Goal: Find specific page/section: Find specific page/section

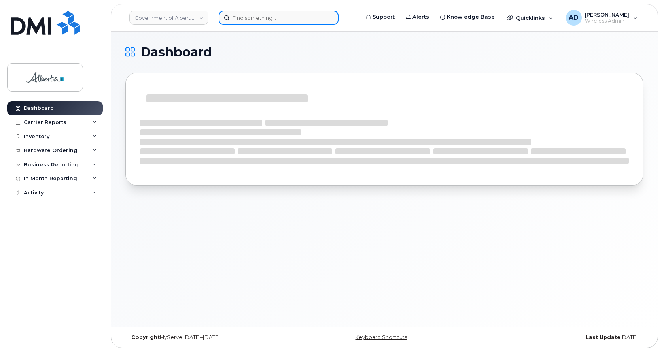
click at [283, 21] on input at bounding box center [279, 18] width 120 height 14
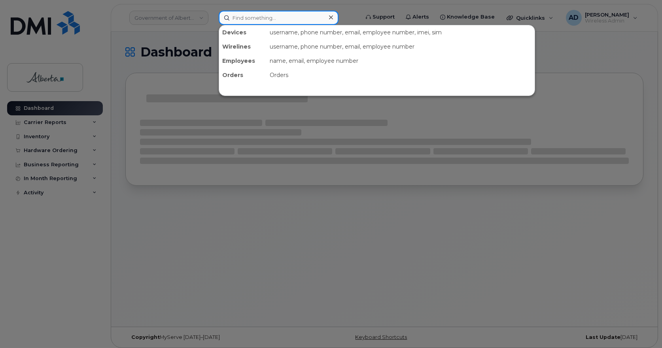
paste input "8257342941"
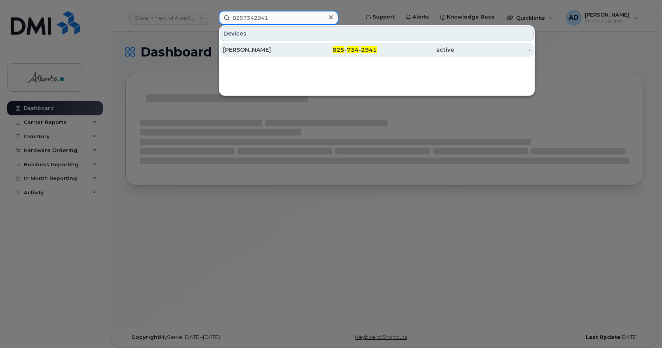
type input "8257342941"
click at [257, 51] on div "Alexyn Nycholat" at bounding box center [261, 50] width 77 height 8
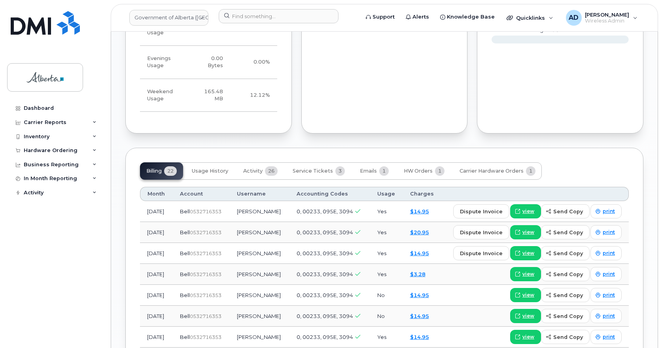
scroll to position [514, 0]
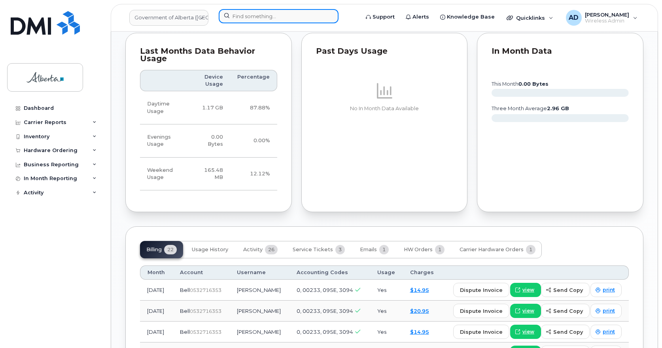
click at [252, 17] on input at bounding box center [279, 16] width 120 height 14
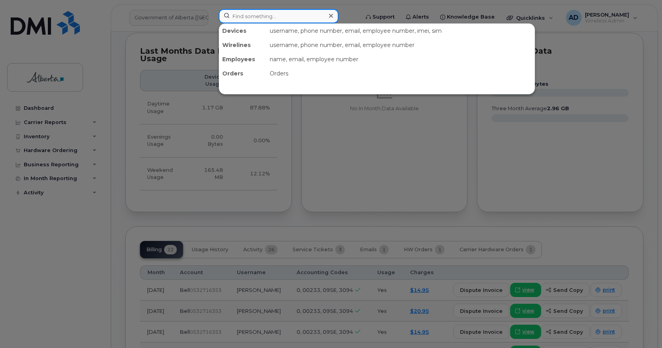
paste input "Douglas Wolch"
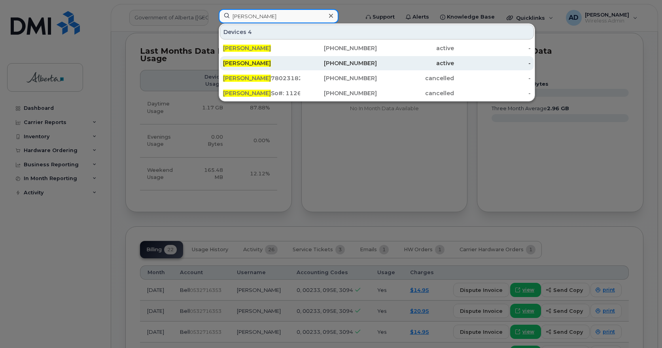
type input "Douglas Wolch"
click at [240, 66] on span "Douglas Wolch" at bounding box center [247, 63] width 48 height 7
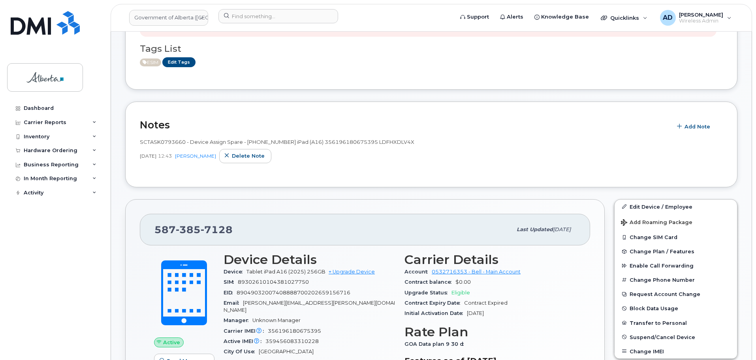
scroll to position [158, 0]
drag, startPoint x: 242, startPoint y: 228, endPoint x: 235, endPoint y: 292, distance: 64.4
click at [136, 233] on div "587 385 7128 Last updated Jul 25, 2025 Active Send Message 0.00 Bytes  used 0.0…" at bounding box center [365, 340] width 480 height 283
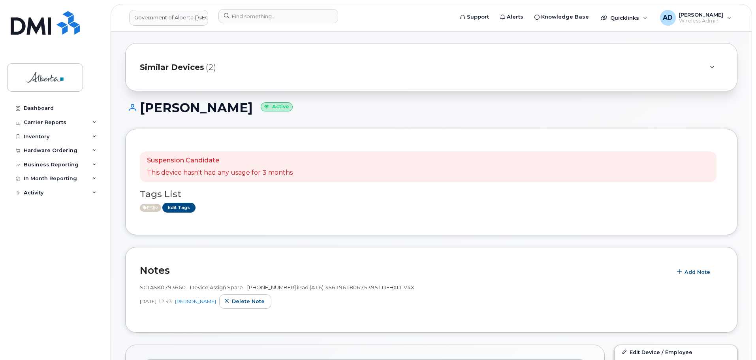
scroll to position [0, 0]
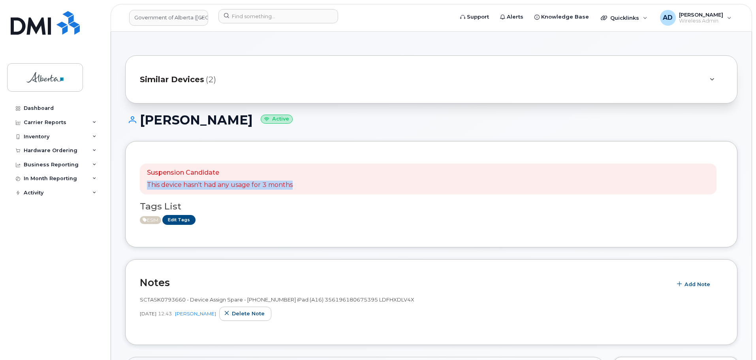
drag, startPoint x: 316, startPoint y: 181, endPoint x: 138, endPoint y: 190, distance: 178.1
click at [138, 190] on div "Suspension Candidate This device hasn't had any usage for 3 months Tags List ES…" at bounding box center [431, 194] width 613 height 106
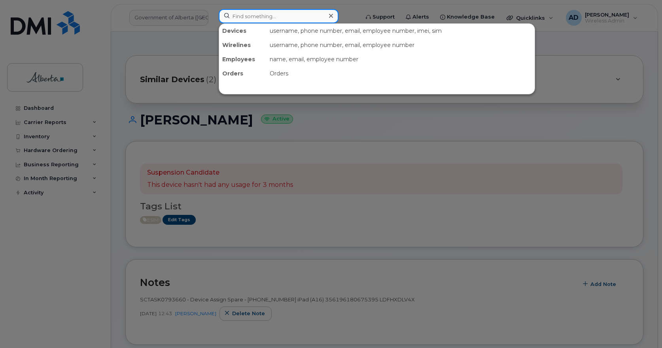
click at [226, 17] on input at bounding box center [279, 16] width 120 height 14
paste input "8257342941"
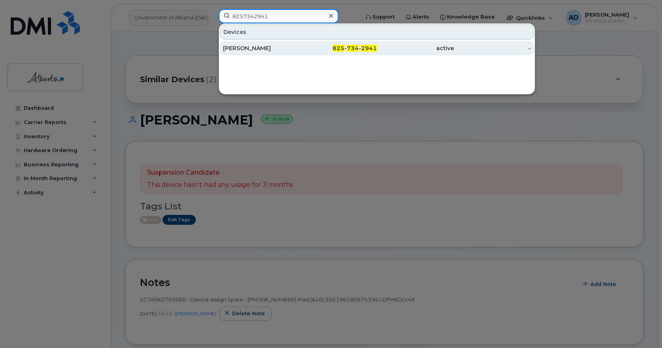
type input "8257342941"
click at [253, 47] on div "[PERSON_NAME]" at bounding box center [261, 48] width 77 height 8
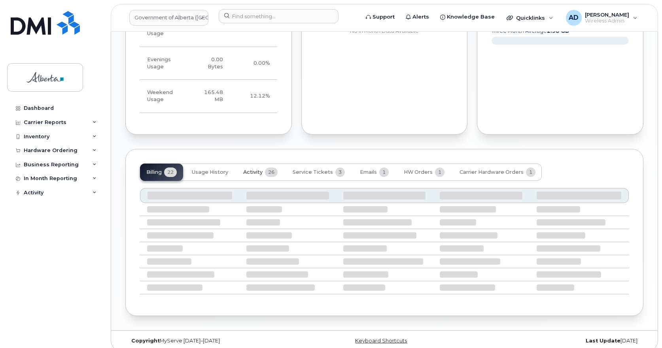
scroll to position [592, 0]
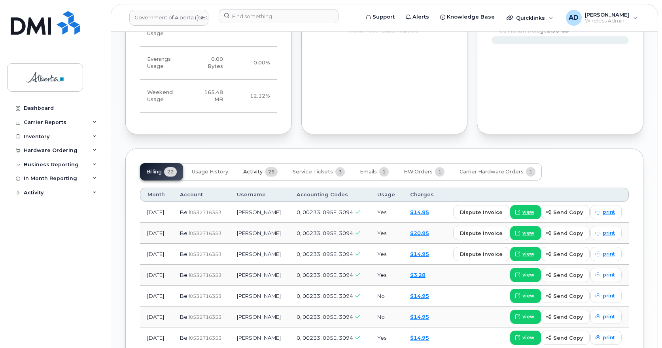
click at [250, 169] on span "Activity" at bounding box center [252, 172] width 19 height 6
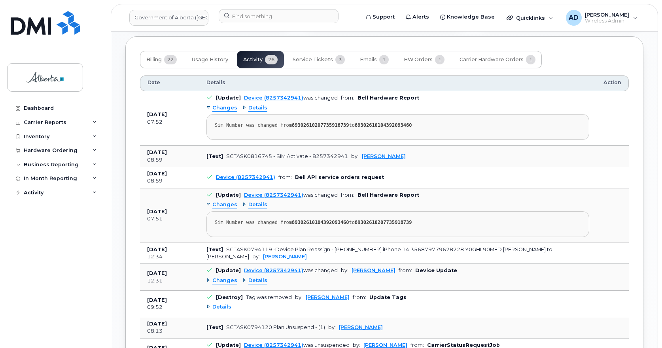
scroll to position [631, 0]
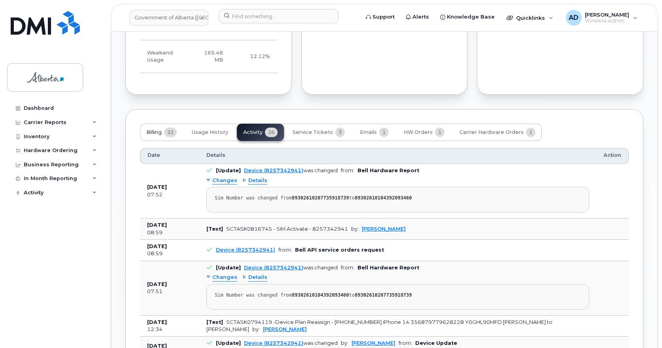
click at [147, 129] on span "Billing" at bounding box center [153, 132] width 15 height 6
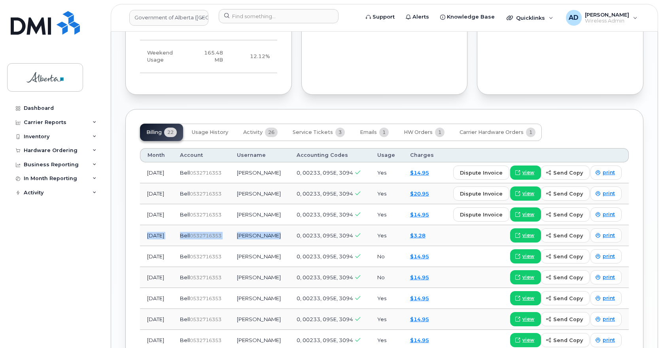
drag, startPoint x: 143, startPoint y: 230, endPoint x: 283, endPoint y: 227, distance: 139.6
click at [294, 227] on tr "Jun 2025 Bell  0532716353 Alexyn Nycholat 0, 00233, 095E, 3094 Yes $3.28 view s…" at bounding box center [384, 235] width 489 height 21
drag, startPoint x: 245, startPoint y: 247, endPoint x: 281, endPoint y: 247, distance: 35.2
click at [281, 247] on td "Divya Sarath" at bounding box center [260, 256] width 60 height 21
copy td "Divya Sarath"
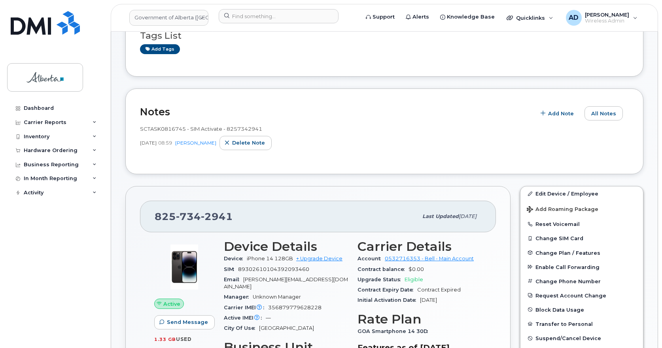
scroll to position [0, 0]
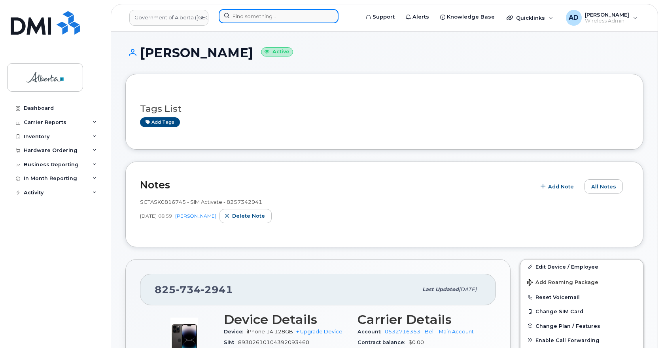
click at [262, 15] on input at bounding box center [279, 16] width 120 height 14
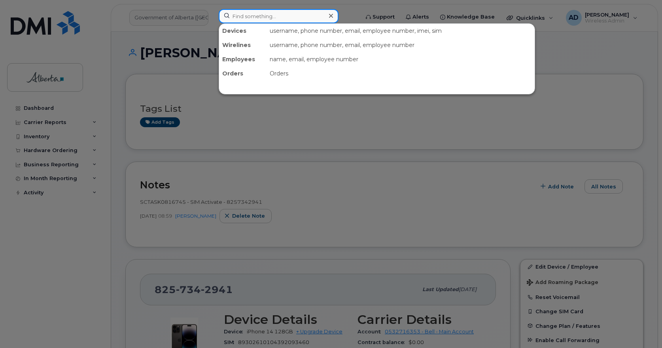
paste input "[PERSON_NAME]"
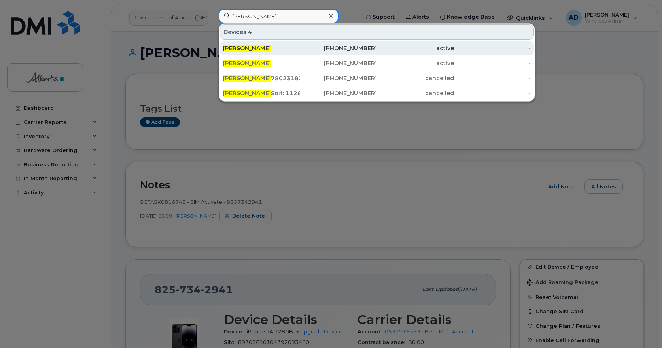
type input "[PERSON_NAME]"
click at [247, 48] on span "[PERSON_NAME]" at bounding box center [247, 48] width 48 height 7
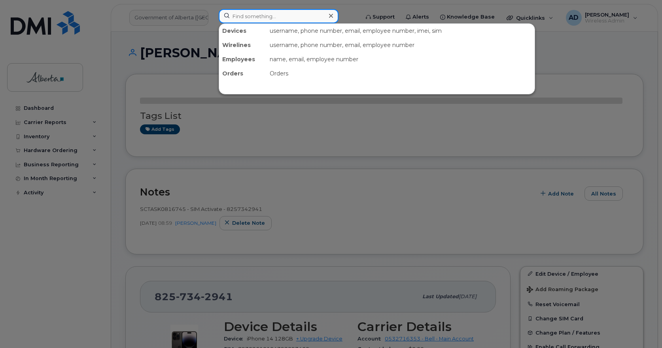
click at [240, 21] on input at bounding box center [279, 16] width 120 height 14
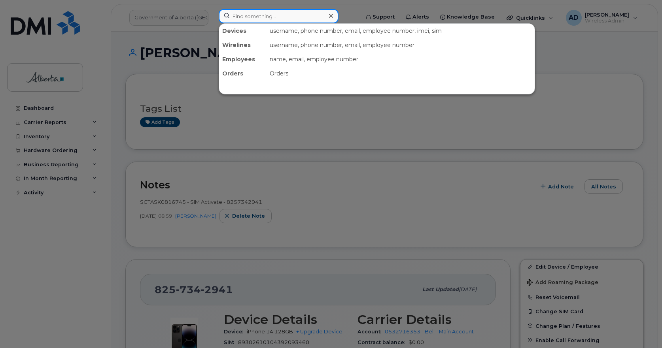
paste input "[PERSON_NAME]"
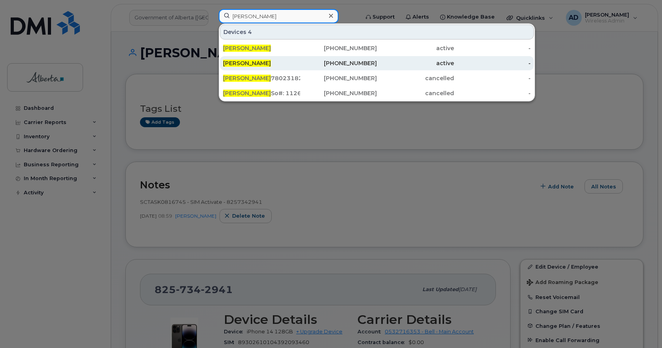
type input "[PERSON_NAME]"
click at [258, 60] on span "[PERSON_NAME]" at bounding box center [247, 63] width 48 height 7
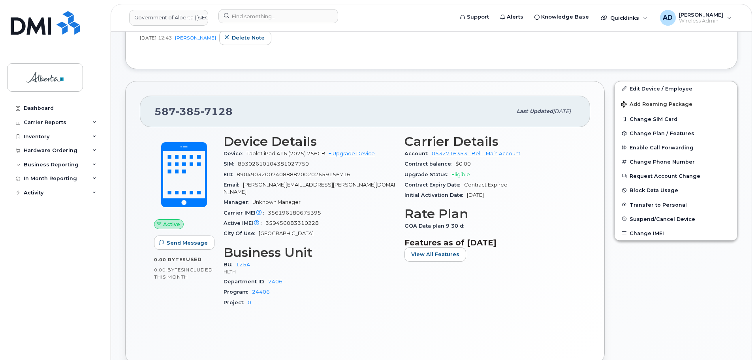
scroll to position [277, 0]
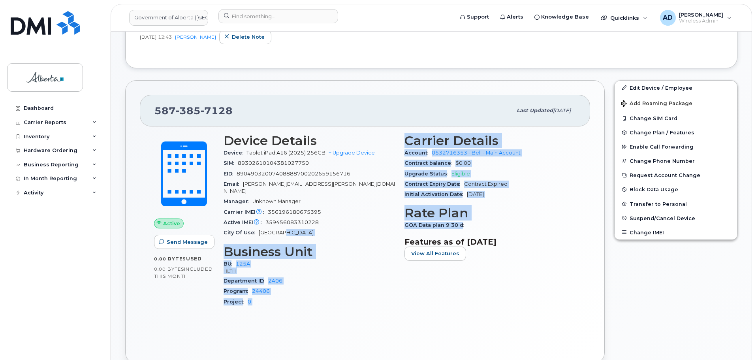
drag, startPoint x: 474, startPoint y: 225, endPoint x: 392, endPoint y: 224, distance: 81.8
click at [392, 224] on div "Device Details Device Tablet iPad A16 (2025) 256GB + Upgrade Device SIM [TECHNI…" at bounding box center [400, 223] width 362 height 189
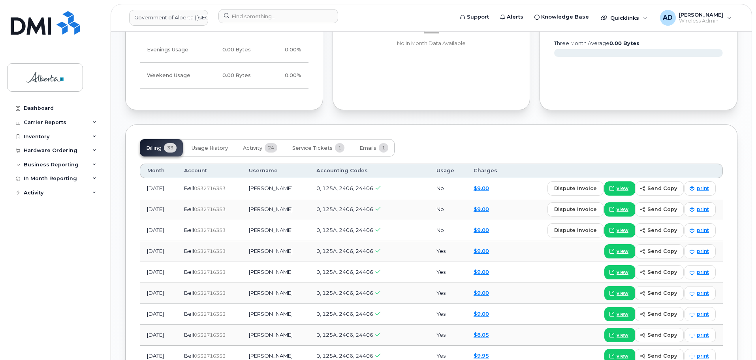
scroll to position [687, 0]
drag, startPoint x: 310, startPoint y: 227, endPoint x: 257, endPoint y: 224, distance: 52.6
click at [257, 224] on td "[PERSON_NAME]" at bounding box center [276, 231] width 68 height 21
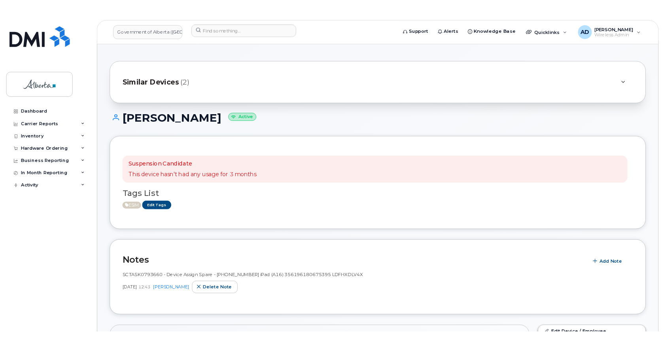
scroll to position [0, 0]
